Goal: Obtain resource: Download file/media

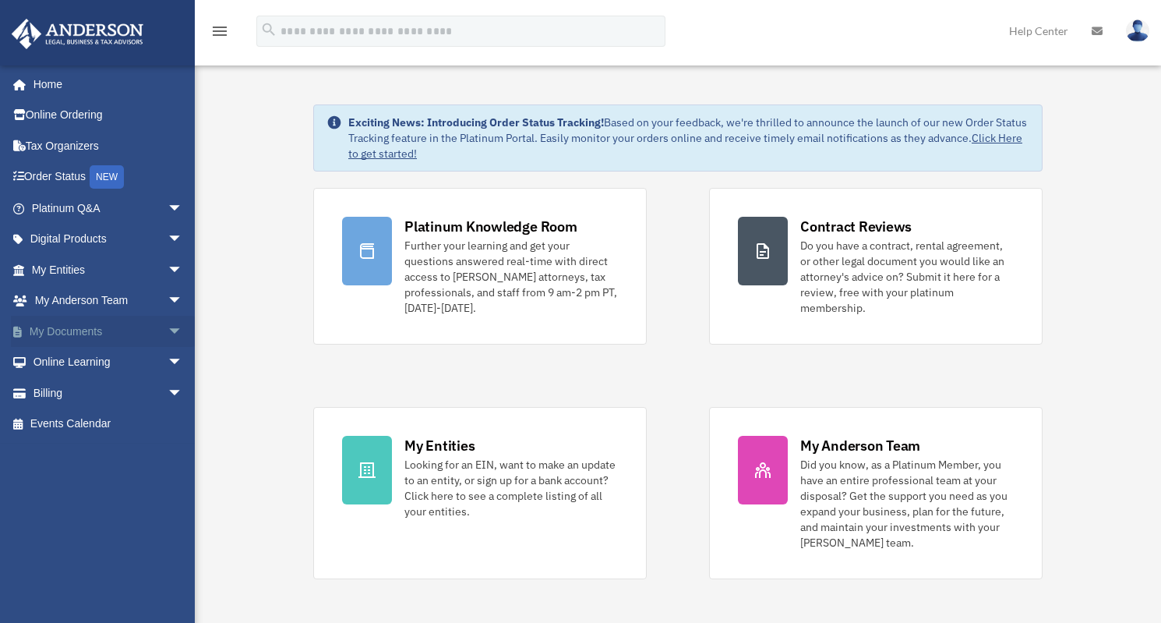
click at [80, 330] on link "My Documents arrow_drop_down" at bounding box center [109, 331] width 196 height 31
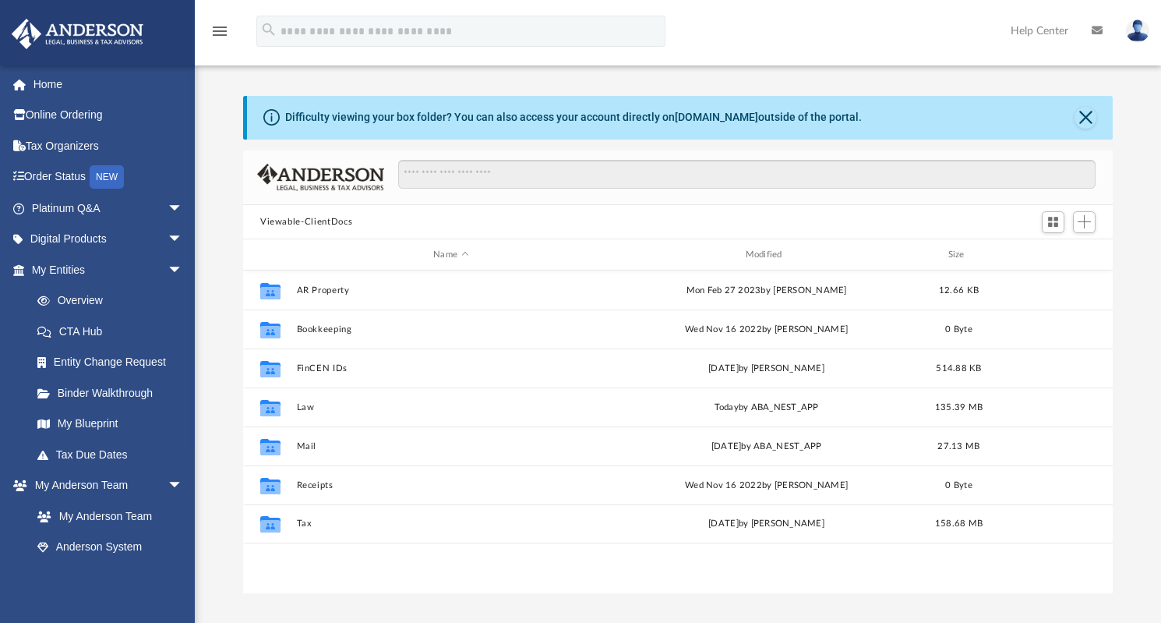
scroll to position [342, 858]
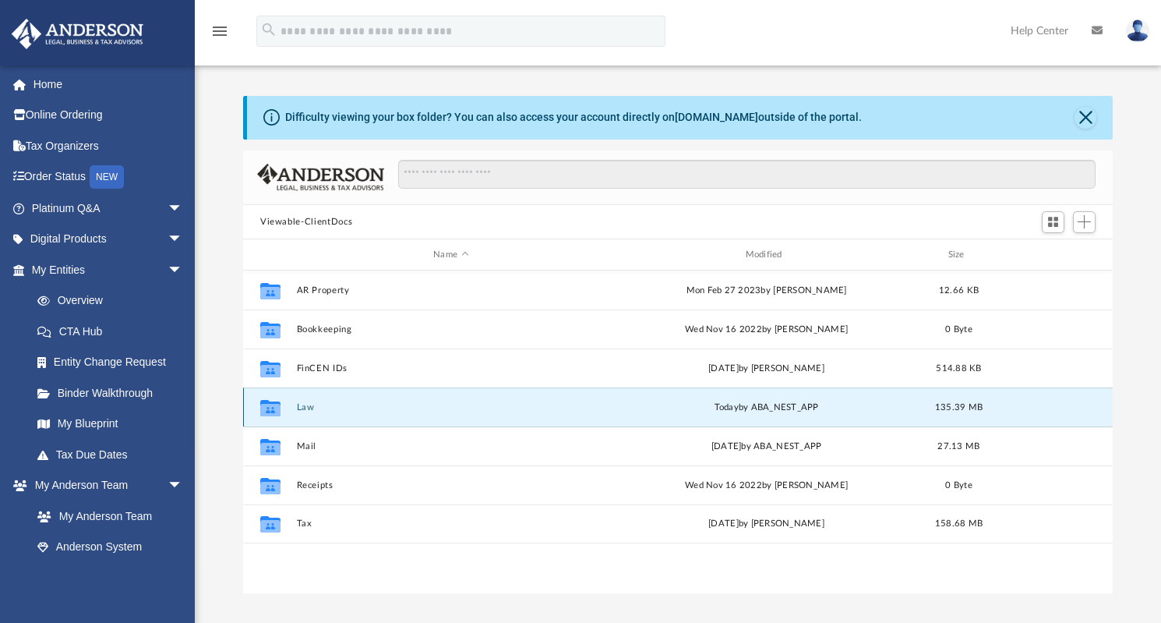
click at [312, 404] on button "Law" at bounding box center [451, 407] width 309 height 10
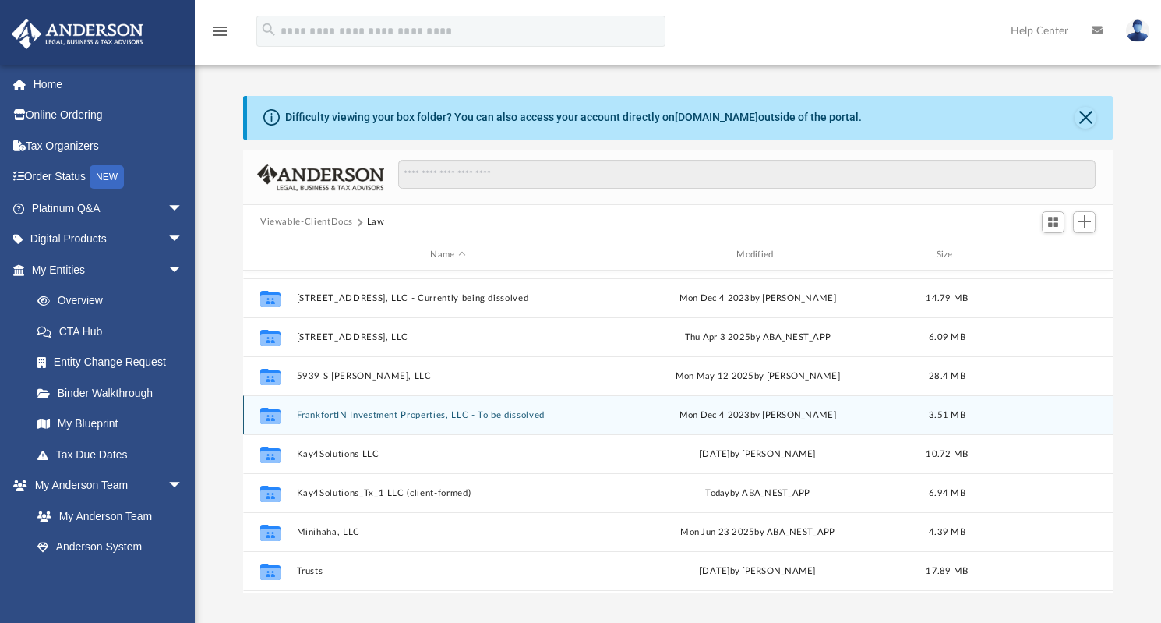
scroll to position [171, 0]
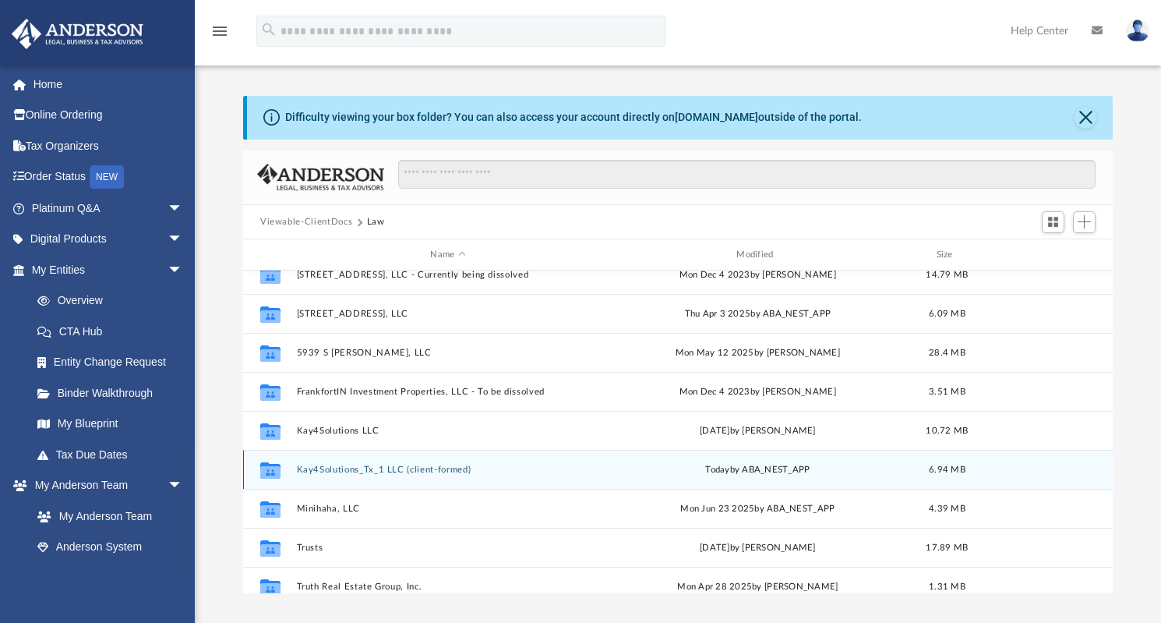
click at [418, 468] on button "Kay4Solutions_Tx_1 LLC (client-formed)" at bounding box center [448, 470] width 303 height 10
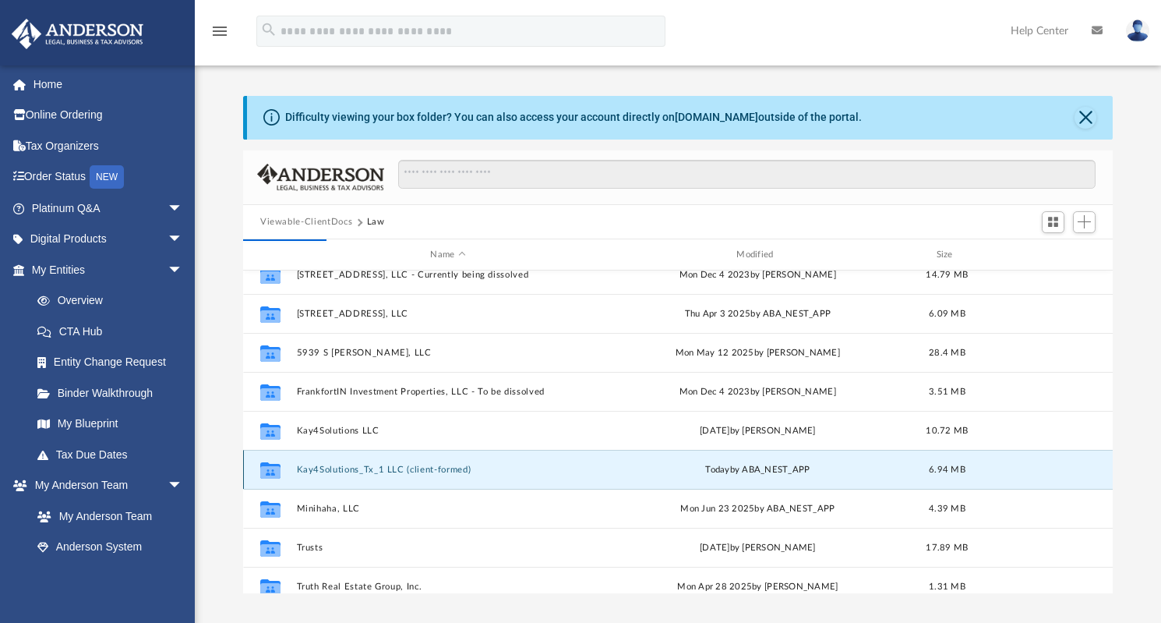
scroll to position [0, 0]
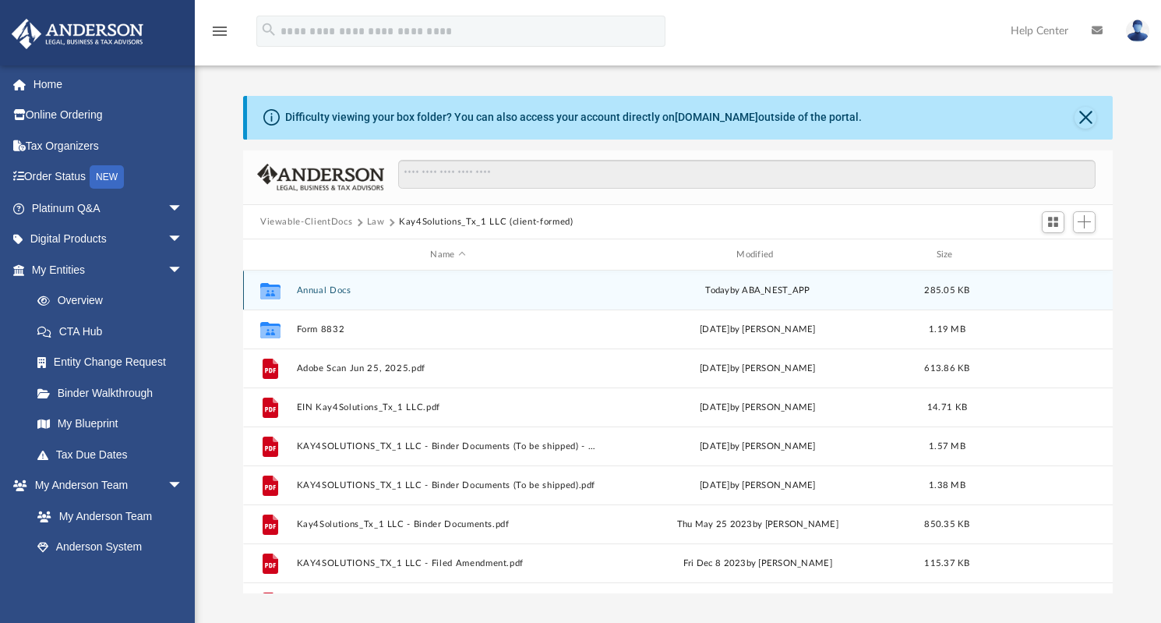
click at [336, 287] on button "Annual Docs" at bounding box center [448, 290] width 303 height 10
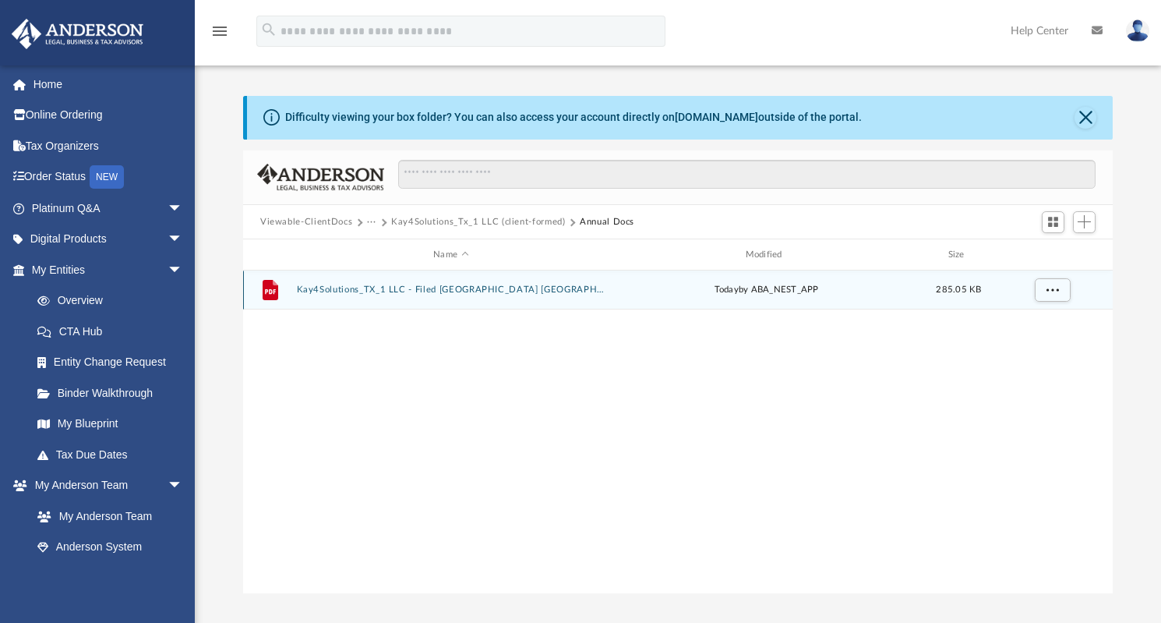
click at [522, 290] on button "Kay4Solutions_TX_1 LLC - Filed [GEOGRAPHIC_DATA] [GEOGRAPHIC_DATA] [GEOGRAPHIC_…" at bounding box center [451, 290] width 309 height 10
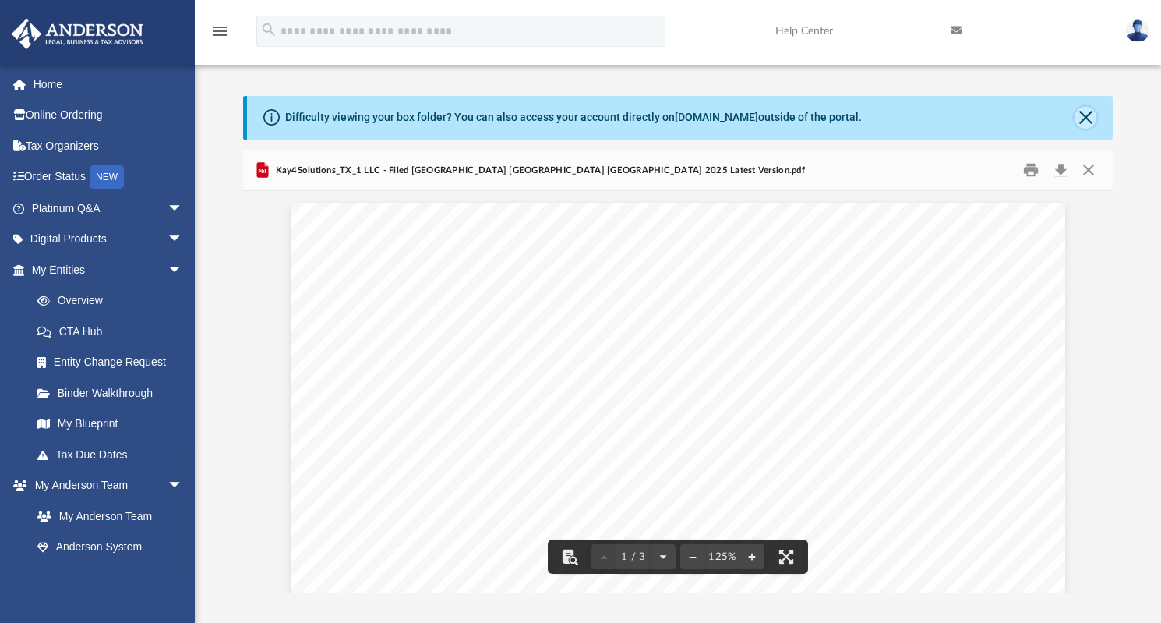
click at [1085, 117] on button "Close" at bounding box center [1086, 118] width 22 height 22
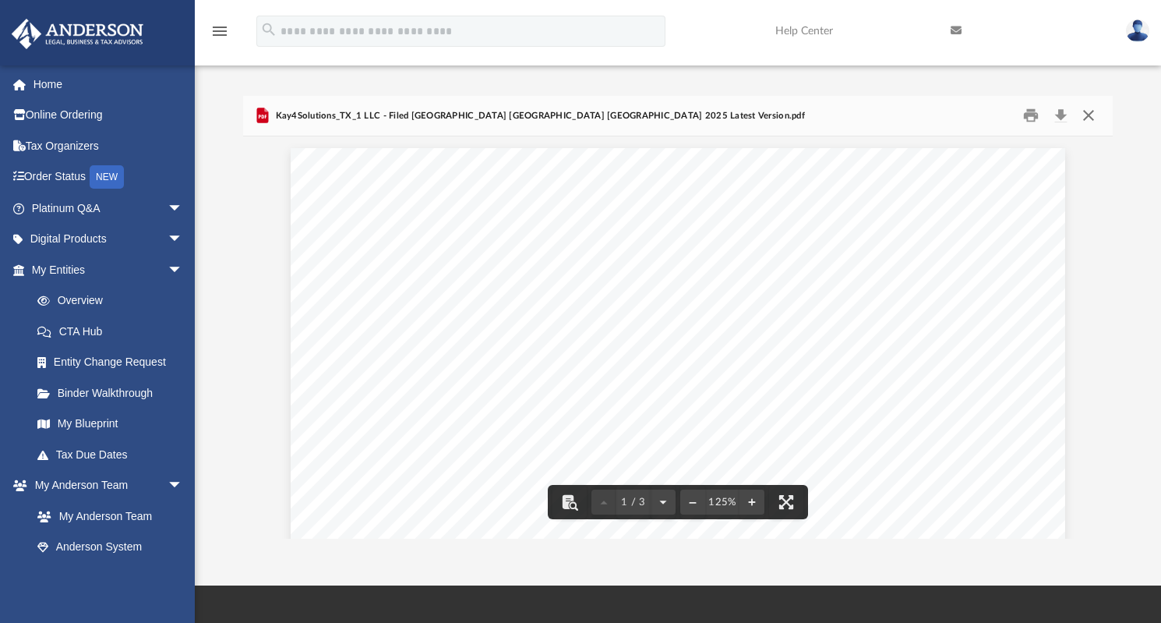
click at [1087, 112] on button "Close" at bounding box center [1089, 116] width 28 height 24
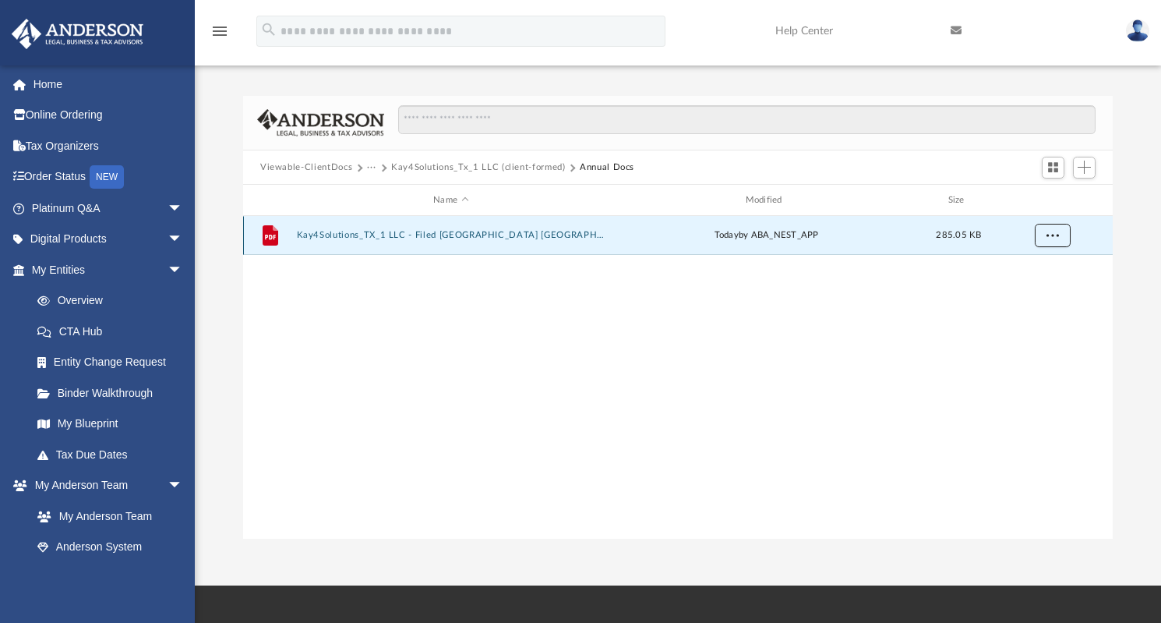
click at [1055, 234] on span "More options" at bounding box center [1053, 235] width 12 height 9
click at [394, 235] on button "Kay4Solutions_TX_1 LLC - Filed [GEOGRAPHIC_DATA] [GEOGRAPHIC_DATA] [GEOGRAPHIC_…" at bounding box center [451, 236] width 309 height 10
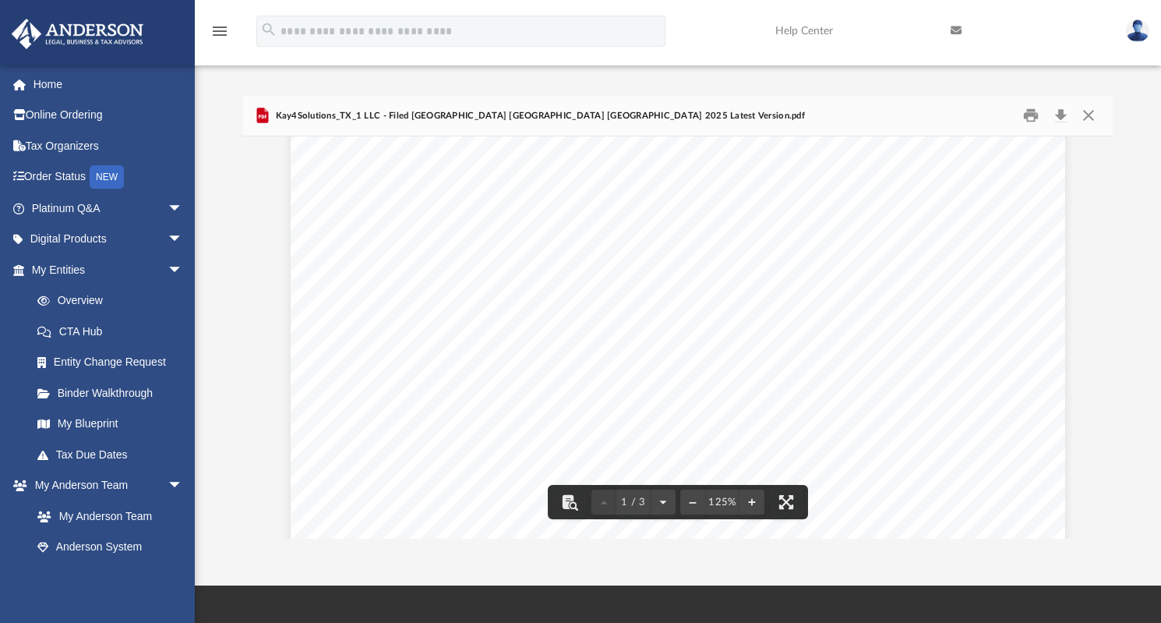
scroll to position [412, 0]
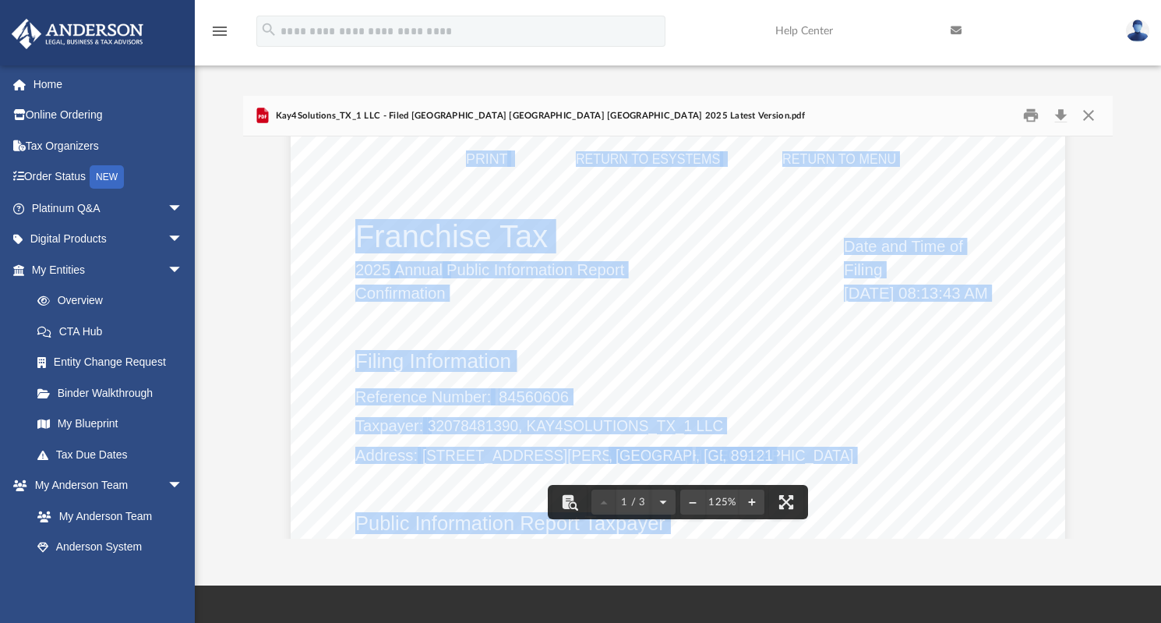
drag, startPoint x: 355, startPoint y: 234, endPoint x: 638, endPoint y: 398, distance: 326.9
click at [638, 398] on div "Confirmation: You Have Filed Successfully Please do NOT send a paper form. Sinc…" at bounding box center [678, 283] width 774 height 1095
